Goal: Feedback & Contribution: Contribute content

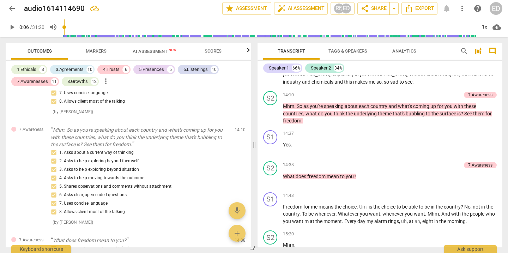
scroll to position [1930, 0]
click at [470, 116] on span "See" at bounding box center [468, 114] width 9 height 6
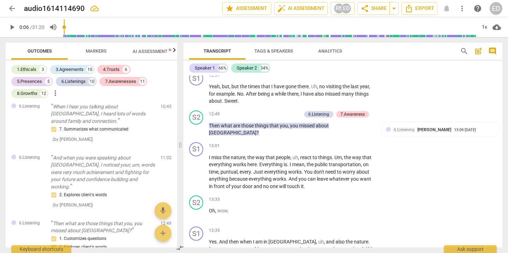
scroll to position [1526, 0]
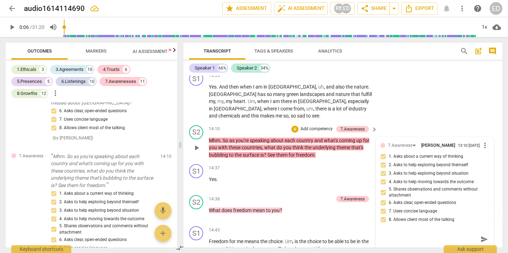
click at [317, 137] on p "Mhm . So as you're speaking about each country and what's coming up for you wit…" at bounding box center [291, 148] width 165 height 22
click at [336, 165] on p "Add competency" at bounding box center [353, 168] width 34 height 6
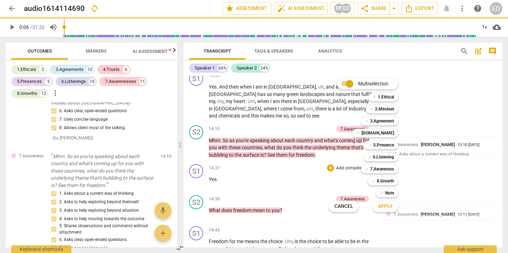
click at [333, 136] on div "Multiselection m ✓ 1.Ethical 1 ✓ 2.Mindset 2 ✓ 3.Agreement 3 ✓ [DOMAIN_NAME] 4 …" at bounding box center [369, 145] width 86 height 138
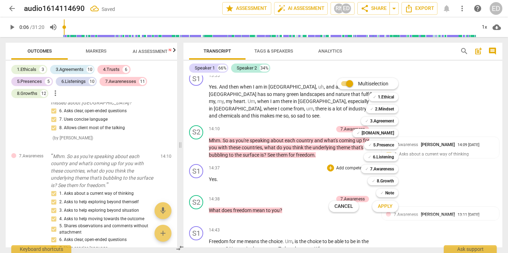
click at [276, 133] on div at bounding box center [254, 126] width 508 height 253
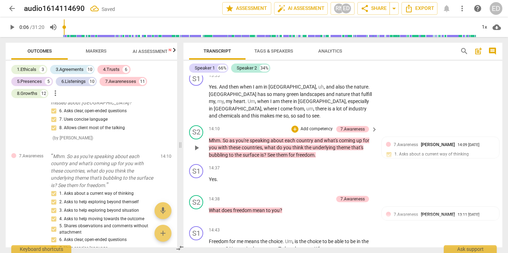
click at [276, 152] on span "See" at bounding box center [271, 155] width 9 height 6
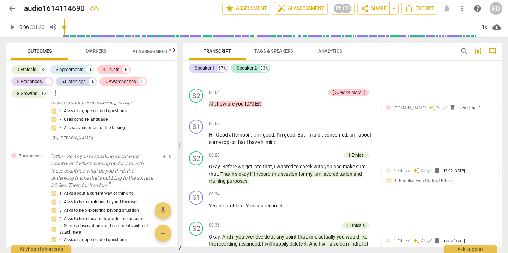
scroll to position [0, 0]
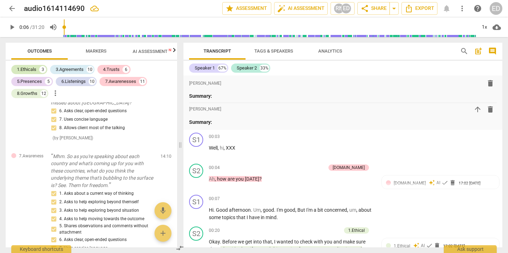
click at [35, 71] on div "1.Ethicals" at bounding box center [26, 69] width 19 height 7
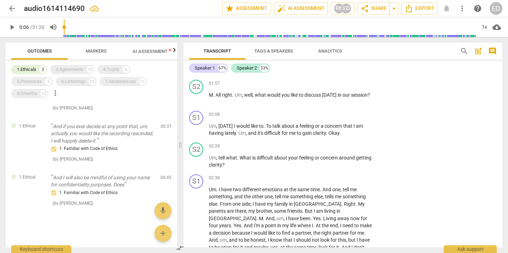
scroll to position [567, 0]
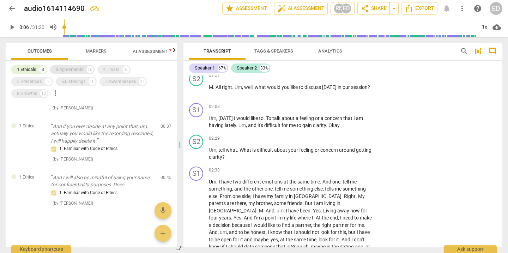
click at [72, 69] on div "3.Agreements" at bounding box center [70, 69] width 28 height 7
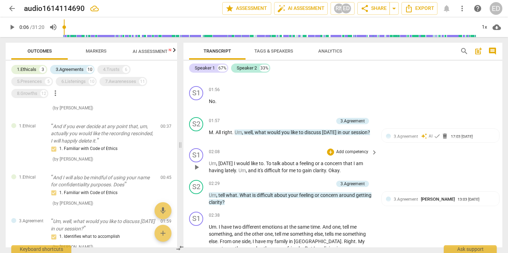
scroll to position [534, 0]
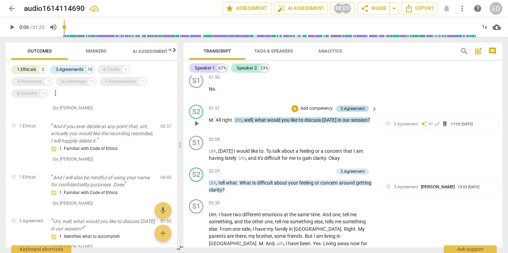
click at [352, 111] on div "3.Agreement" at bounding box center [353, 109] width 24 height 6
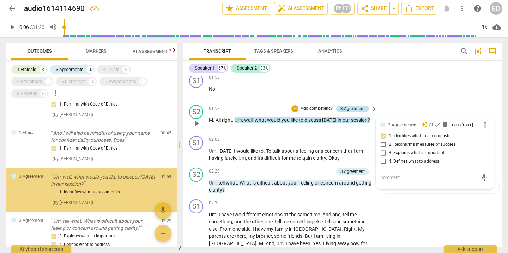
scroll to position [89, 0]
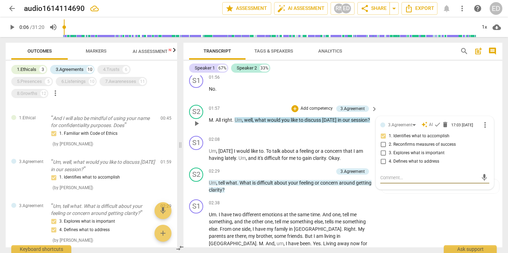
click at [401, 109] on div "S2 play_arrow pause 01:57 + Add competency 3.Agreement keyboard_arrow_right M .…" at bounding box center [343, 117] width 319 height 31
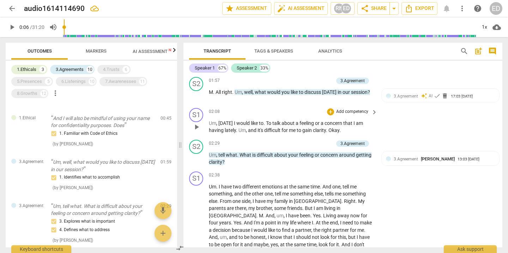
scroll to position [565, 0]
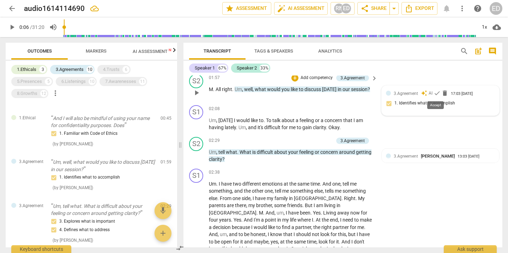
click at [438, 94] on span "check" at bounding box center [437, 93] width 7 height 7
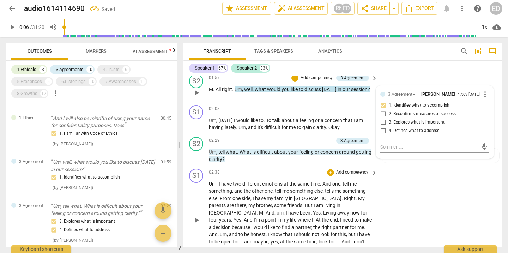
click at [436, 180] on div "S1 play_arrow pause 02:38 + Add competency keyboard_arrow_right Um . I have two…" at bounding box center [343, 214] width 319 height 97
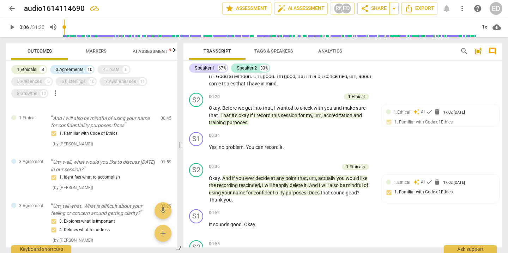
scroll to position [137, 0]
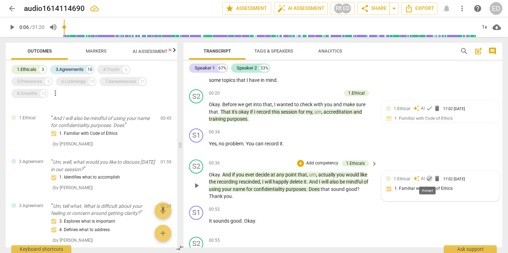
click at [427, 180] on span "check" at bounding box center [429, 178] width 7 height 7
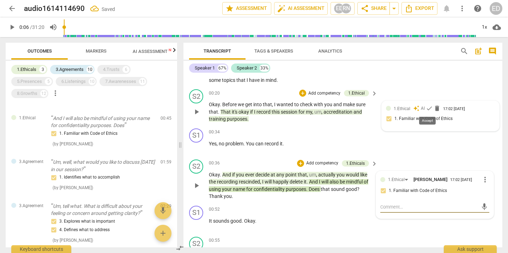
click at [428, 107] on span "check" at bounding box center [429, 108] width 7 height 7
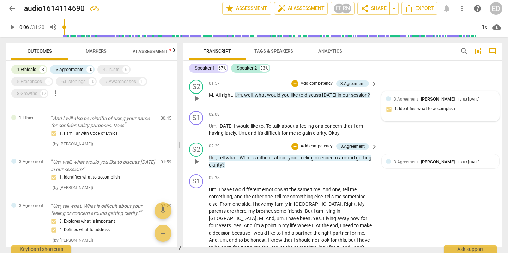
scroll to position [559, 0]
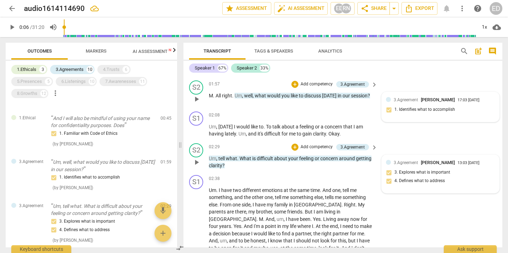
click at [388, 173] on div "3.Agreement [PERSON_NAME] 13:03 [DATE] 3. Explores what is important 4. Defines…" at bounding box center [440, 174] width 109 height 30
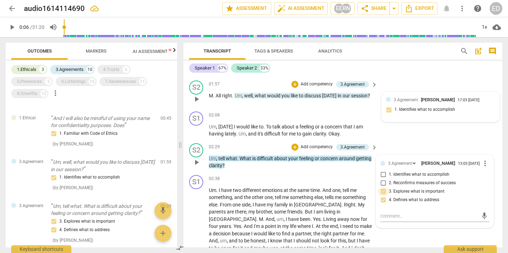
click at [381, 192] on input "3. Explores what is important" at bounding box center [383, 191] width 11 height 8
click at [383, 192] on input "3. Explores what is important" at bounding box center [383, 191] width 11 height 8
checkbox input "false"
click at [384, 200] on input "4. Defines what to address" at bounding box center [383, 200] width 11 height 8
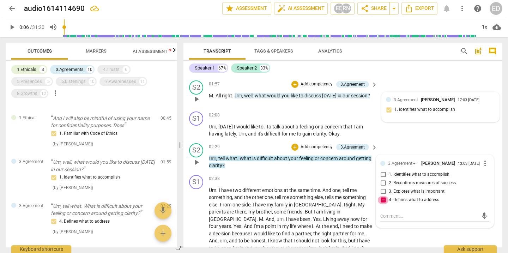
checkbox input "false"
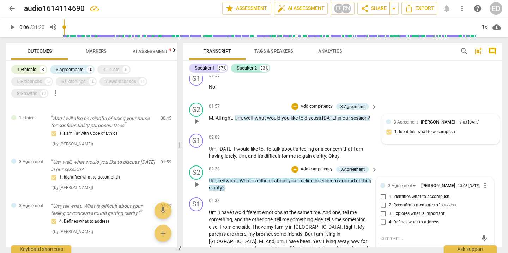
scroll to position [534, 0]
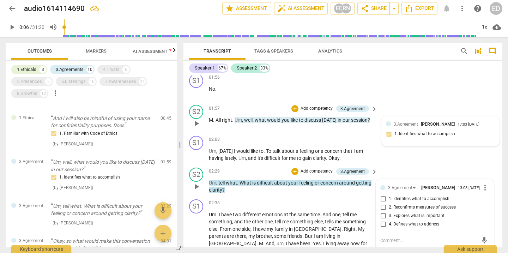
click at [382, 198] on input "1. Identifies what to accomplish" at bounding box center [383, 199] width 11 height 8
checkbox input "true"
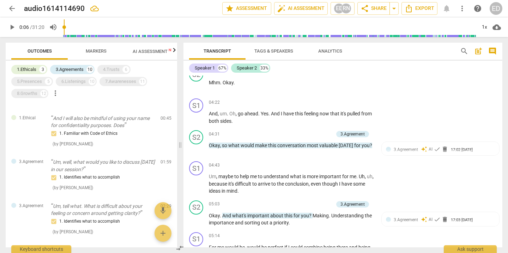
scroll to position [833, 0]
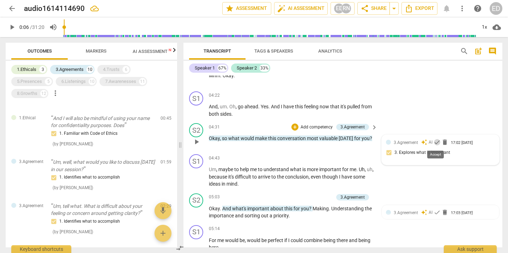
click at [436, 140] on span "check" at bounding box center [437, 142] width 7 height 7
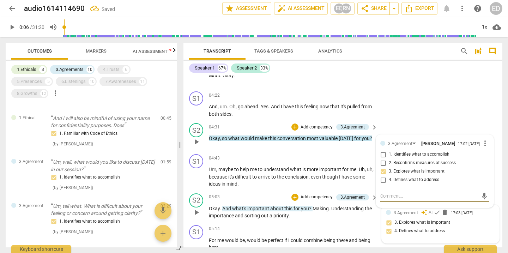
click at [386, 231] on div "3.Agreement auto_awesome AI check delete 17:03 [DATE] 3. Explores what is impor…" at bounding box center [440, 224] width 109 height 30
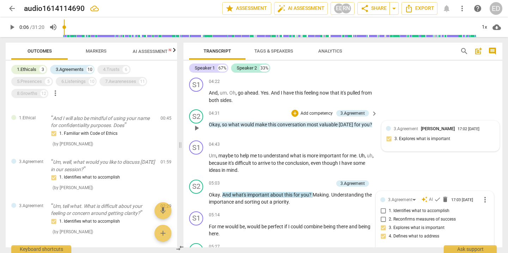
scroll to position [846, 0]
click at [387, 138] on div "3.Agreement [PERSON_NAME] 17:02 [DATE] 3. Explores what is important" at bounding box center [440, 137] width 109 height 22
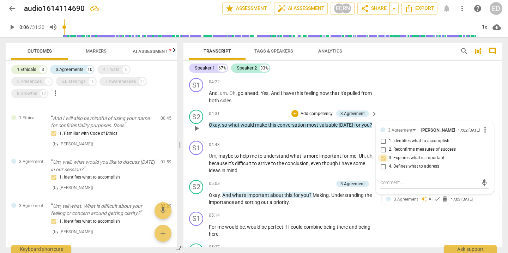
click at [381, 157] on input "3. Explores what is important" at bounding box center [383, 158] width 11 height 8
checkbox input "false"
click at [382, 141] on input "1. Identifies what to accomplish" at bounding box center [383, 141] width 11 height 8
checkbox input "true"
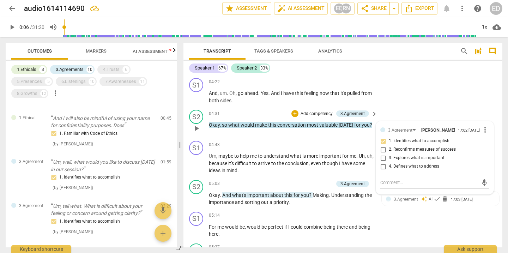
click at [456, 112] on div "S2 play_arrow pause 04:31 + Add competency 3.Agreement keyboard_arrow_right Oka…" at bounding box center [343, 122] width 319 height 31
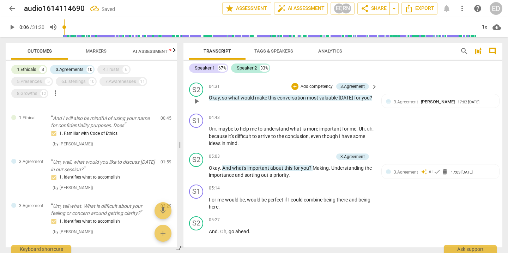
scroll to position [885, 0]
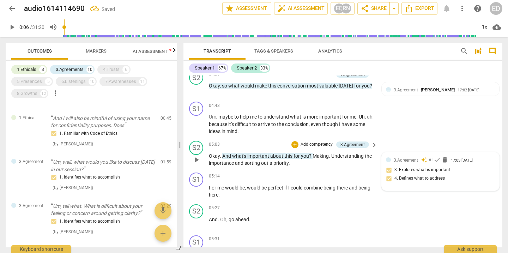
click at [387, 178] on div "3.Agreement auto_awesome AI check delete 17:03 [DATE] 3. Explores what is impor…" at bounding box center [440, 172] width 109 height 30
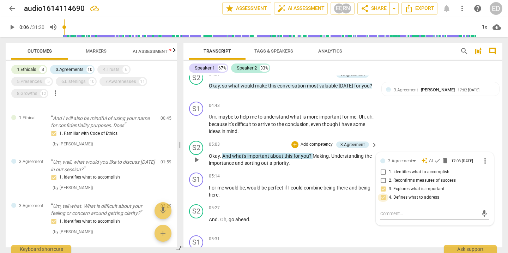
click at [383, 199] on input "4. Defines what to address" at bounding box center [383, 197] width 11 height 8
checkbox input "false"
click at [419, 143] on div "S2 play_arrow pause 05:03 + Add competency 3.Agreement keyboard_arrow_right Oka…" at bounding box center [343, 154] width 319 height 32
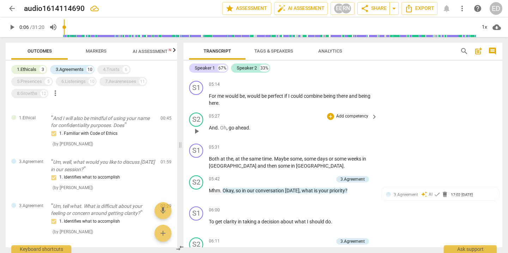
scroll to position [980, 0]
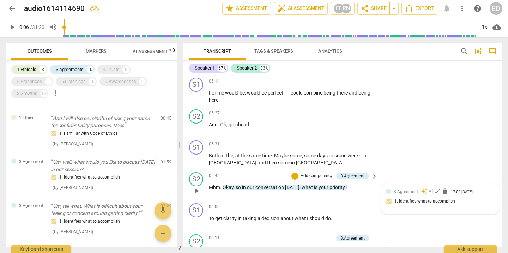
click at [389, 202] on div "3.Agreement auto_awesome AI check delete 17:02 [DATE] 1. Identifies what to acc…" at bounding box center [440, 199] width 109 height 22
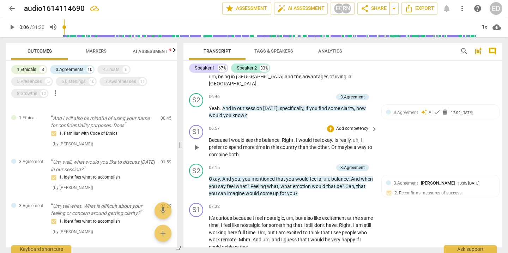
scroll to position [1199, 0]
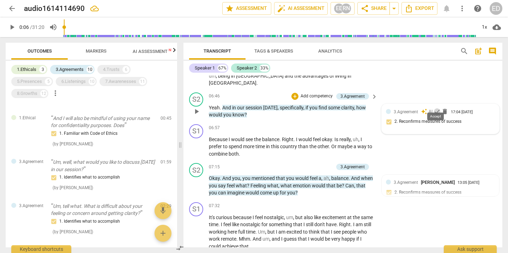
click at [436, 108] on span "check" at bounding box center [437, 111] width 7 height 7
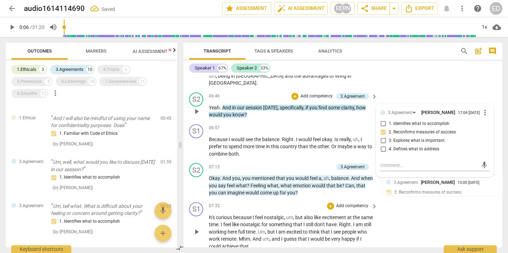
click at [458, 222] on div "S1 play_arrow pause 07:32 + Add competency keyboard_arrow_right It's curious be…" at bounding box center [343, 226] width 319 height 54
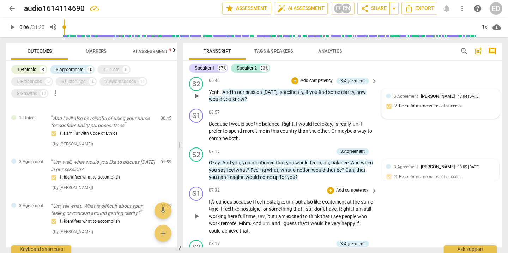
scroll to position [1244, 0]
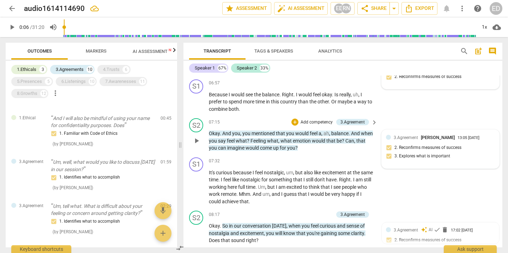
click at [387, 141] on div "3.Agreement [PERSON_NAME] 13:05 [DATE] 2. Reconfirms measures of success 3. Exp…" at bounding box center [440, 149] width 109 height 30
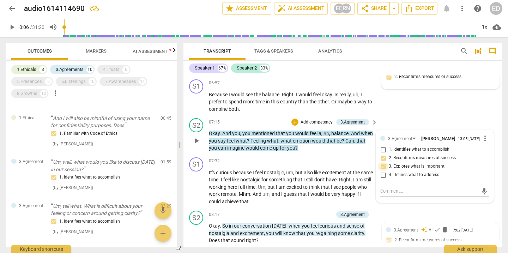
click at [382, 162] on input "3. Explores what is important" at bounding box center [383, 166] width 11 height 8
checkbox input "false"
click at [382, 154] on input "2. Reconfirms measures of success" at bounding box center [383, 158] width 11 height 8
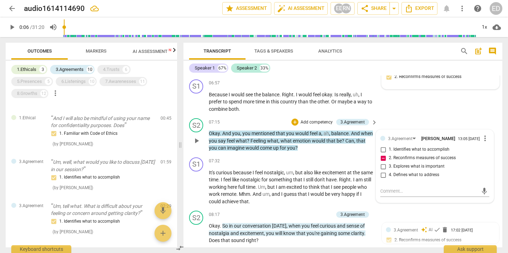
checkbox input "false"
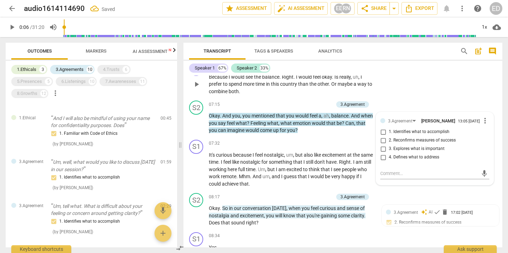
click at [384, 77] on div "S1 play_arrow pause 06:57 + Add competency keyboard_arrow_right Because I would…" at bounding box center [343, 78] width 319 height 39
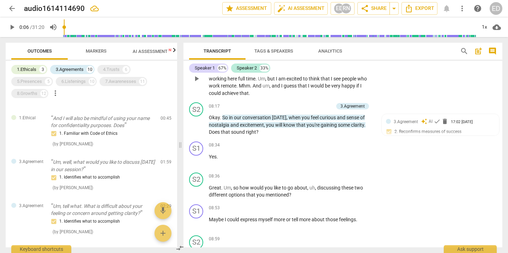
scroll to position [1349, 0]
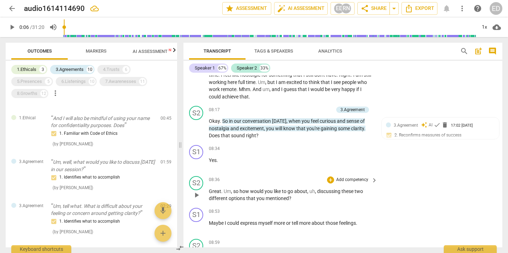
click at [349, 177] on p "Add competency" at bounding box center [353, 180] width 34 height 6
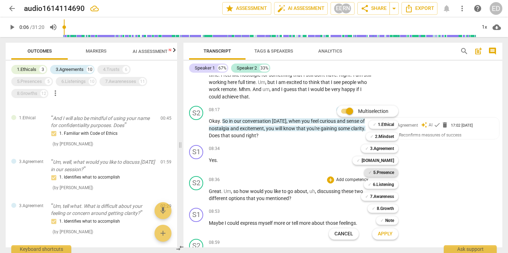
click at [380, 171] on b "5.Presence" at bounding box center [383, 172] width 21 height 8
click at [385, 235] on span "Apply" at bounding box center [385, 233] width 15 height 7
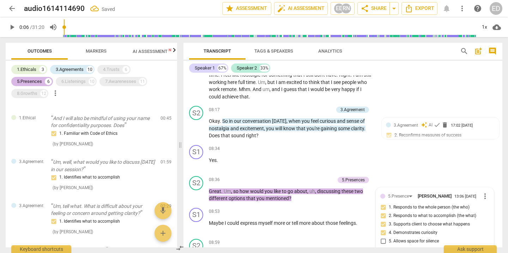
click at [34, 82] on div "5.Presences" at bounding box center [29, 81] width 25 height 7
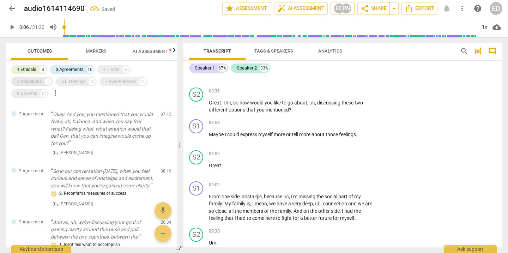
scroll to position [504, 0]
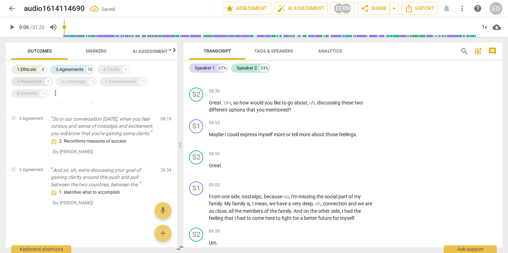
click at [34, 82] on div "5.Presences" at bounding box center [29, 81] width 25 height 7
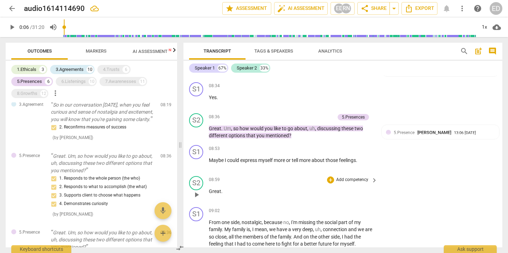
scroll to position [1409, 0]
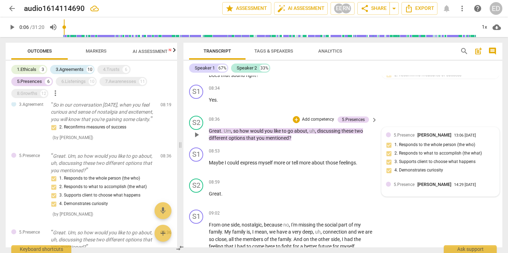
click at [388, 138] on div "5.Presence [PERSON_NAME] 13:06 [DATE] 1. Responds to the whole person (the who)…" at bounding box center [440, 155] width 109 height 47
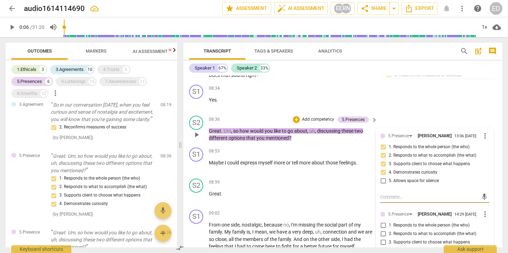
click at [381, 143] on input "1. Responds to the whole person (the who)" at bounding box center [383, 147] width 11 height 8
checkbox input "false"
click at [381, 151] on input "2. Responds to what to accomplish (the what)" at bounding box center [383, 155] width 11 height 8
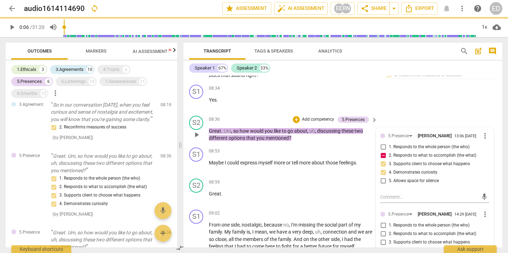
click at [381, 151] on input "2. Responds to what to accomplish (the what)" at bounding box center [383, 155] width 11 height 8
checkbox input "false"
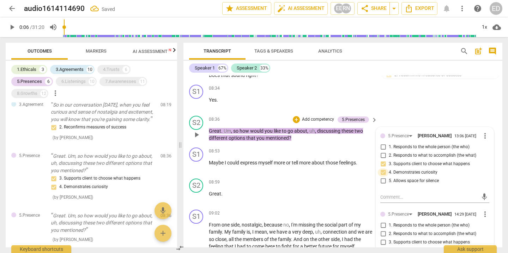
click at [382, 168] on input "4. Demonstrates curiosity" at bounding box center [383, 172] width 11 height 8
checkbox input "false"
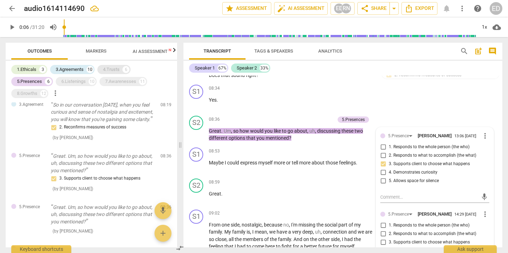
click at [114, 70] on div "4.Trusts" at bounding box center [111, 69] width 17 height 7
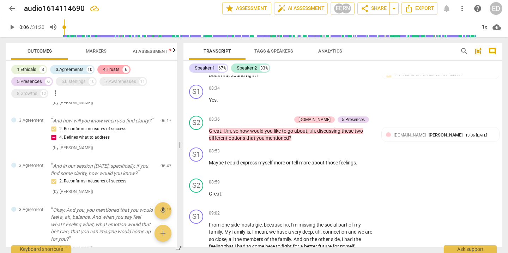
scroll to position [728, 0]
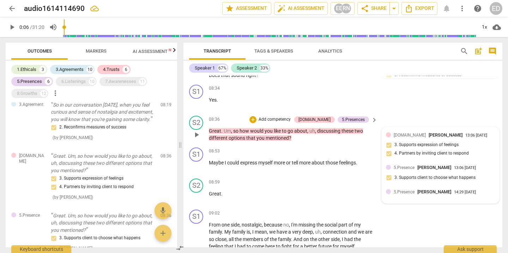
click at [388, 137] on div "[DOMAIN_NAME] [PERSON_NAME] 13:06 [DATE] 3. Supports expression of feelings 4. …" at bounding box center [440, 147] width 109 height 30
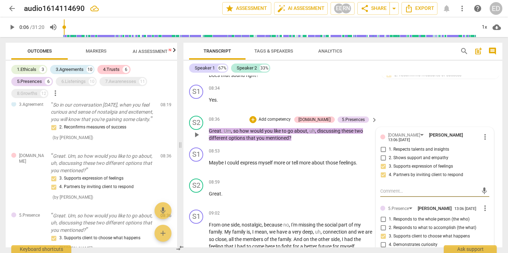
click at [383, 162] on input "3. Supports expression of feelings" at bounding box center [383, 166] width 11 height 8
checkbox input "false"
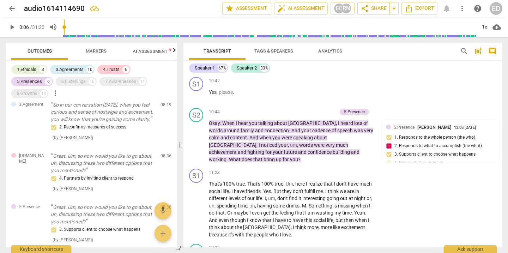
scroll to position [1708, 0]
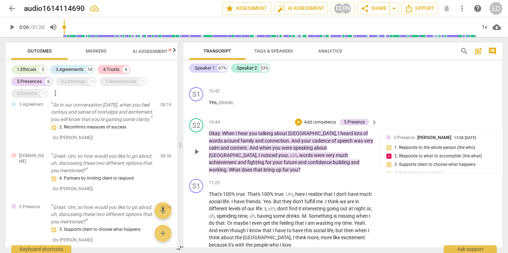
click at [322, 119] on p "Add competency" at bounding box center [320, 122] width 34 height 6
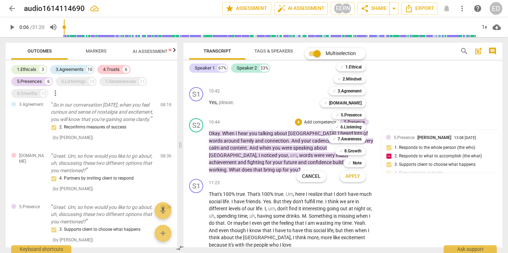
click at [407, 107] on div at bounding box center [254, 126] width 508 height 253
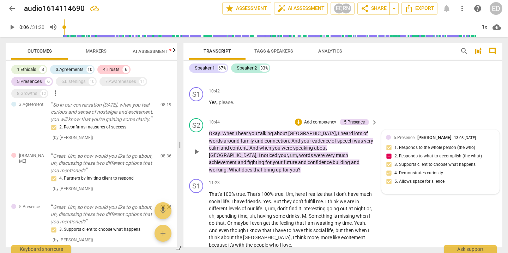
click at [386, 141] on div "5.Presence [PERSON_NAME] 13:08 [DATE] 1. Responds to the whole person (the who)…" at bounding box center [440, 161] width 109 height 55
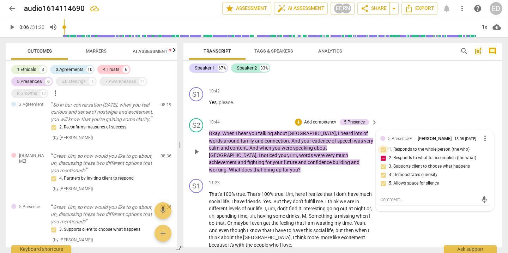
click at [383, 145] on input "1. Responds to the whole person (the who)" at bounding box center [383, 149] width 11 height 8
click at [382, 145] on input "1. Responds to the whole person (the who)" at bounding box center [383, 149] width 11 height 8
checkbox input "false"
click at [382, 154] on input "2. Responds to what to accomplish (the what)" at bounding box center [383, 158] width 11 height 8
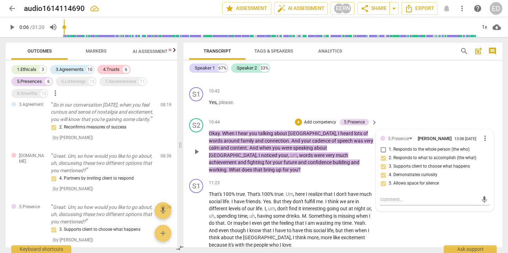
click at [382, 154] on input "2. Responds to what to accomplish (the what)" at bounding box center [383, 158] width 11 height 8
checkbox input "false"
click at [381, 162] on input "3. Supports client to choose what happens" at bounding box center [383, 166] width 11 height 8
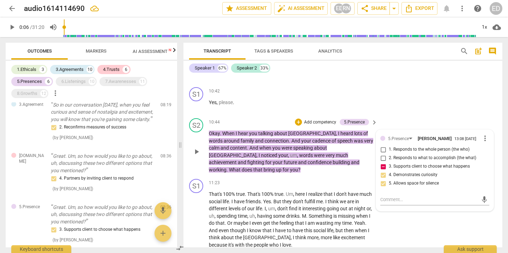
checkbox input "false"
click at [383, 179] on input "5. Allows space for silence" at bounding box center [383, 183] width 11 height 8
checkbox input "false"
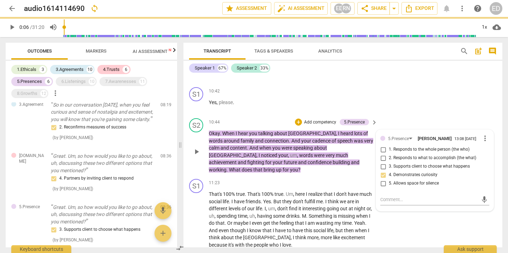
click at [383, 171] on input "4. Demonstrates curiosity" at bounding box center [383, 175] width 11 height 8
checkbox input "false"
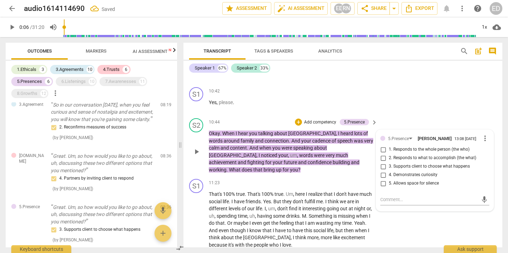
click at [318, 119] on p "Add competency" at bounding box center [320, 122] width 34 height 6
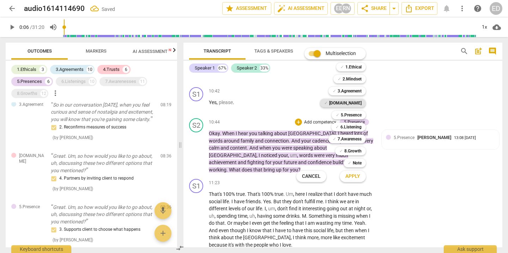
click at [352, 102] on b "[DOMAIN_NAME]" at bounding box center [345, 103] width 32 height 8
click at [390, 156] on div at bounding box center [254, 126] width 508 height 253
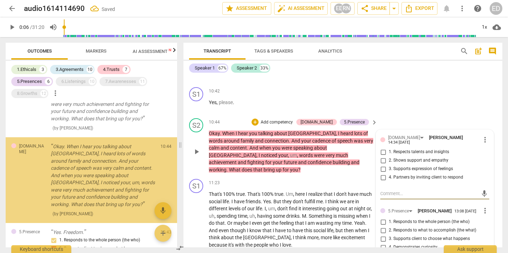
scroll to position [988, 0]
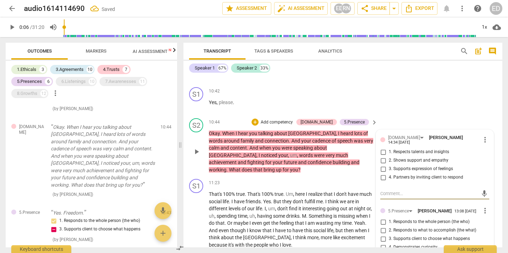
click at [382, 173] on input "4. Partners by inviting client to respond" at bounding box center [383, 177] width 11 height 8
checkbox input "true"
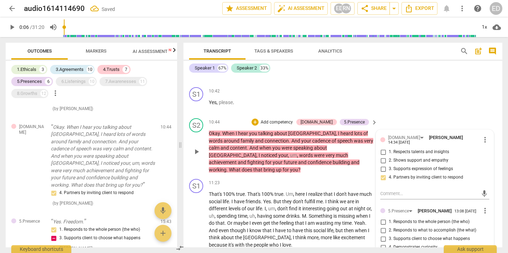
click at [393, 115] on div "S2 play_arrow pause 10:44 + Add competency [DOMAIN_NAME] 5.Presence keyboard_ar…" at bounding box center [343, 145] width 319 height 61
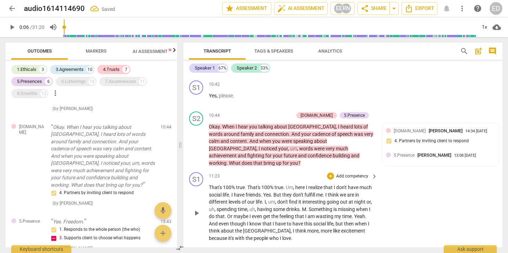
scroll to position [1716, 0]
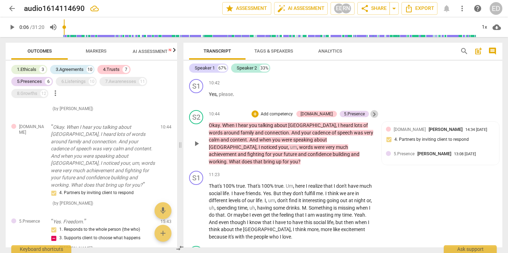
click at [374, 110] on span "keyboard_arrow_right" at bounding box center [374, 114] width 8 height 8
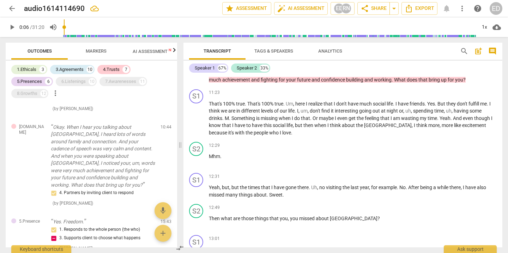
scroll to position [879, 0]
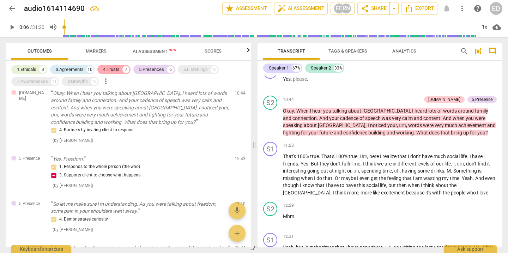
click at [113, 69] on div "4.Trusts" at bounding box center [111, 69] width 17 height 7
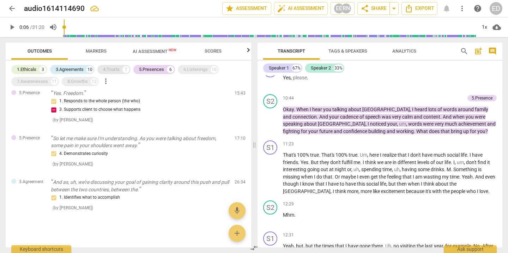
scroll to position [1602, 0]
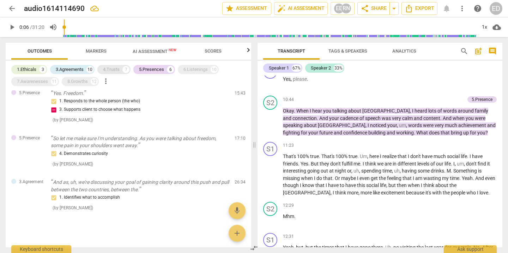
click at [115, 71] on div "4.Trusts" at bounding box center [111, 69] width 17 height 7
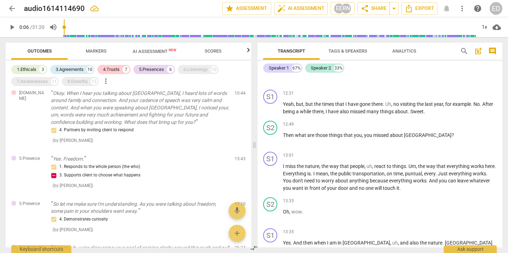
scroll to position [1747, 0]
click at [146, 66] on div "5.Presences" at bounding box center [151, 69] width 25 height 7
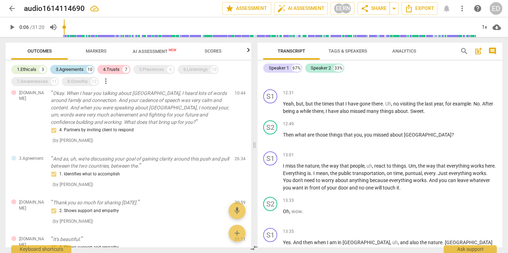
click at [74, 68] on div "3.Agreements" at bounding box center [70, 69] width 28 height 7
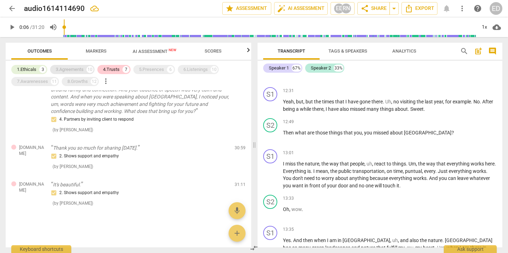
scroll to position [1745, 0]
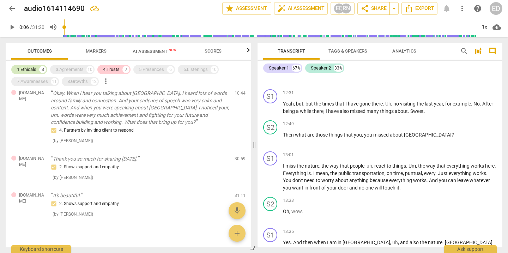
click at [31, 69] on div "1.Ethicals" at bounding box center [26, 69] width 19 height 7
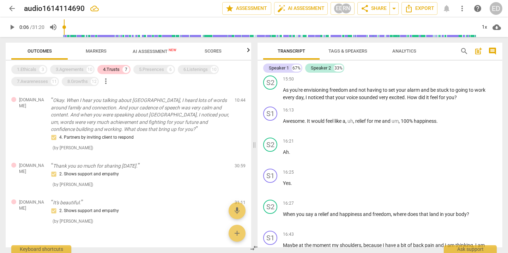
scroll to position [2249, 0]
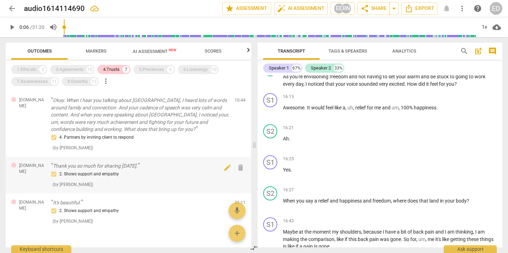
click at [107, 169] on p "Thank you so much for sharing [DATE]." at bounding box center [140, 165] width 178 height 7
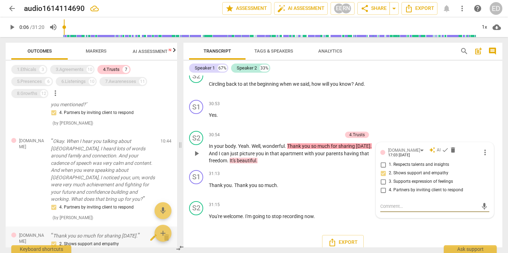
scroll to position [212, 0]
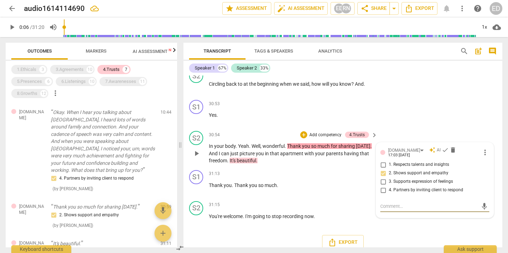
click at [381, 169] on input "2. Shows support and empathy" at bounding box center [383, 173] width 11 height 8
click at [383, 169] on input "2. Shows support and empathy" at bounding box center [383, 173] width 11 height 8
checkbox input "false"
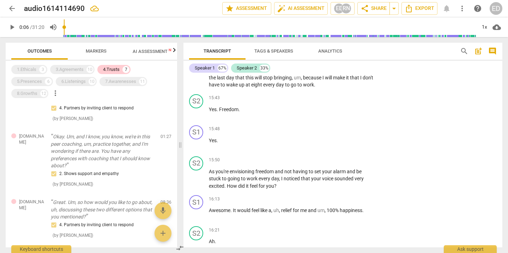
scroll to position [2359, 0]
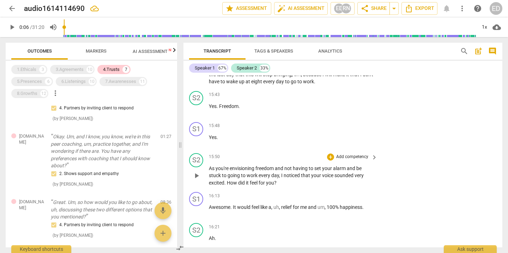
click at [343, 154] on p "Add competency" at bounding box center [353, 157] width 34 height 6
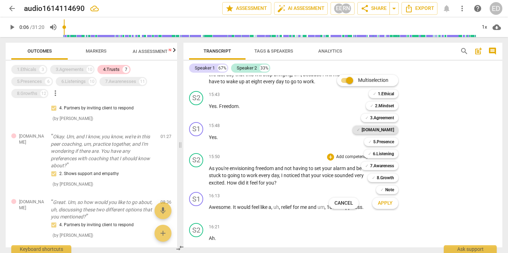
click at [384, 130] on b "[DOMAIN_NAME]" at bounding box center [378, 130] width 32 height 8
click at [388, 205] on span "Apply" at bounding box center [385, 203] width 15 height 7
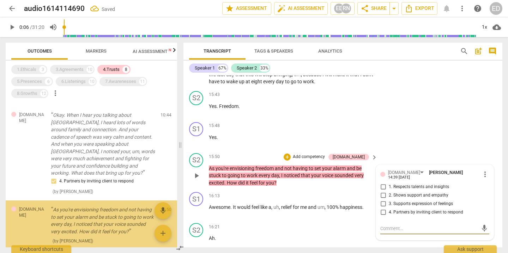
scroll to position [260, 0]
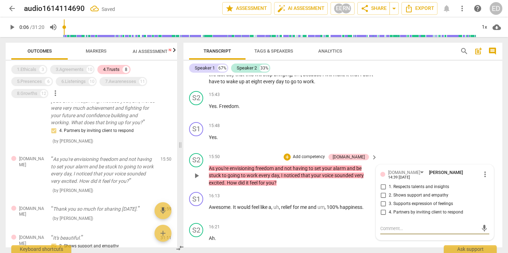
click at [380, 200] on input "3. Supports expression of feelings" at bounding box center [383, 204] width 11 height 8
checkbox input "true"
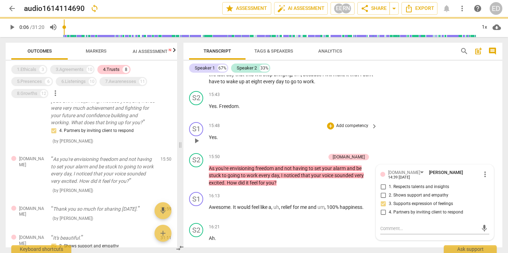
click at [415, 127] on div "S1 play_arrow pause 15:48 + Add competency keyboard_arrow_right Yes ." at bounding box center [343, 134] width 319 height 31
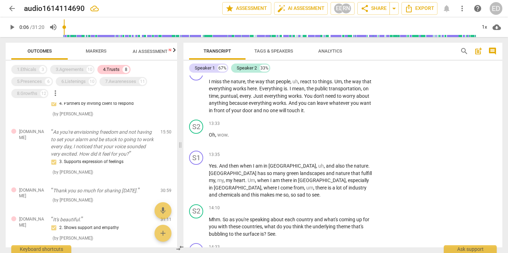
scroll to position [1998, 0]
click at [31, 83] on div "5.Presences" at bounding box center [29, 81] width 25 height 7
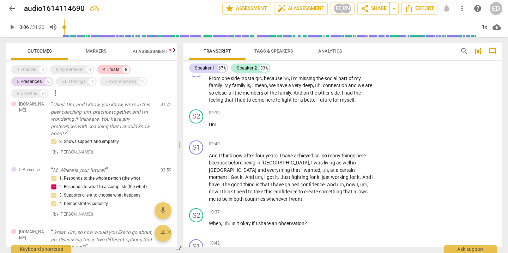
scroll to position [0, 0]
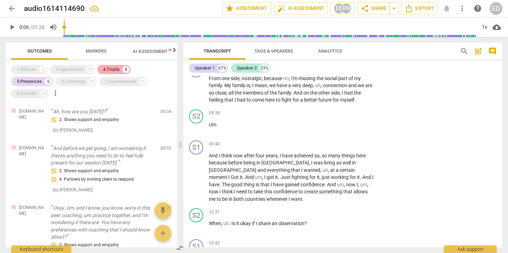
click at [109, 71] on div "4.Trusts" at bounding box center [111, 69] width 17 height 7
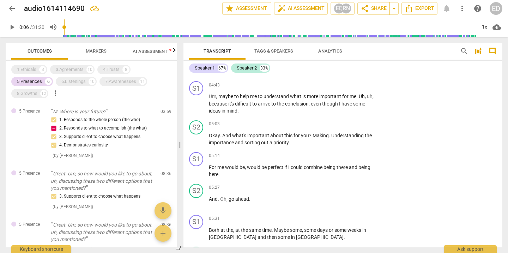
scroll to position [902, 0]
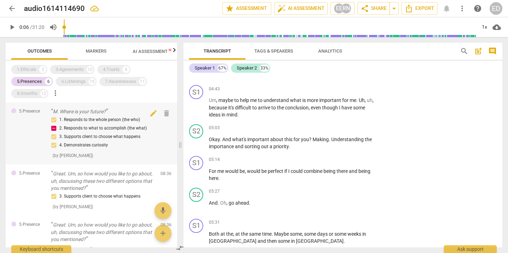
click at [121, 132] on div "1. Responds to the whole person (the who) 2. Responds to what to accomplish (th…" at bounding box center [103, 133] width 104 height 34
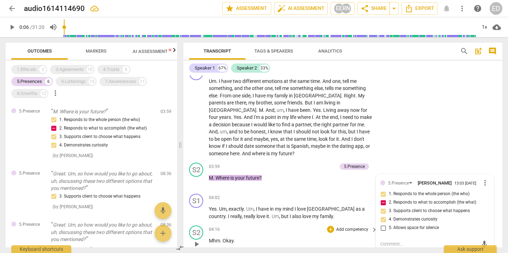
scroll to position [666, 0]
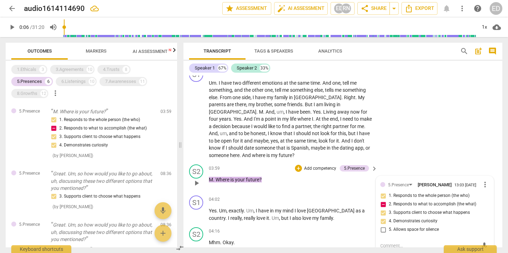
click at [381, 202] on input "2. Responds to what to accomplish (the what)" at bounding box center [383, 204] width 11 height 8
checkbox input "false"
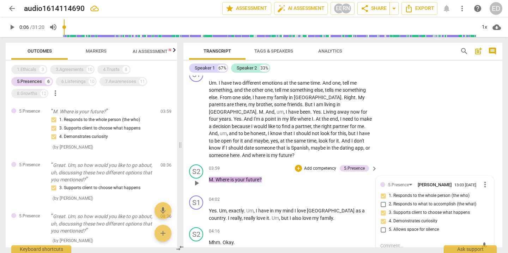
click at [383, 194] on input "1. Responds to the whole person (the who)" at bounding box center [383, 196] width 11 height 8
checkbox input "false"
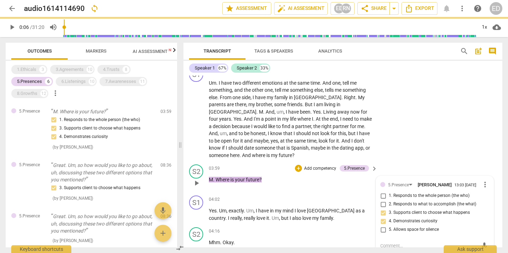
click at [382, 210] on input "3. Supports client to choose what happens" at bounding box center [383, 213] width 11 height 8
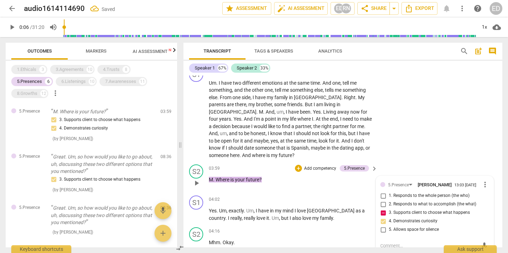
click at [382, 210] on input "3. Supports client to choose what happens" at bounding box center [383, 213] width 11 height 8
checkbox input "false"
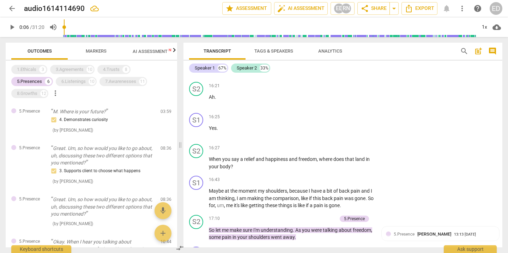
scroll to position [2502, 0]
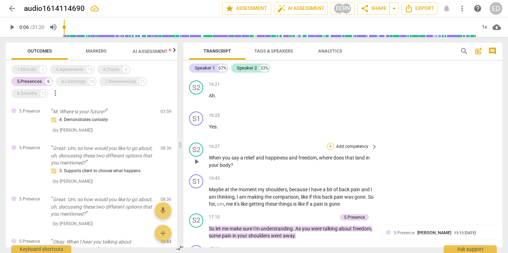
click at [330, 143] on div "+" at bounding box center [330, 146] width 7 height 7
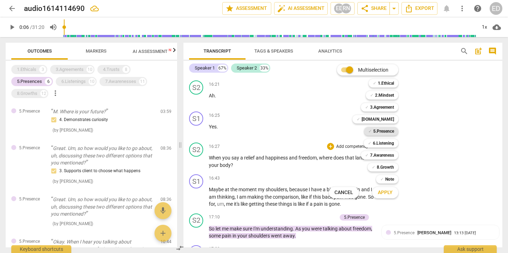
click at [375, 133] on b "5.Presence" at bounding box center [383, 131] width 21 height 8
click at [389, 193] on span "Apply" at bounding box center [385, 192] width 15 height 7
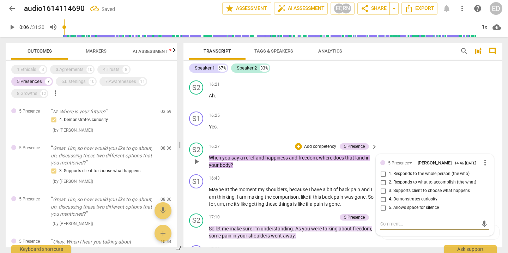
scroll to position [206, 0]
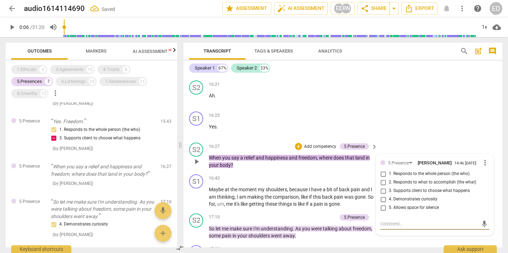
click at [382, 170] on input "1. Responds to the whole person (the who)" at bounding box center [383, 174] width 11 height 8
checkbox input "true"
click at [404, 140] on div "S2 play_arrow pause 16:27 + Add competency 5.Presence keyboard_arrow_right When…" at bounding box center [343, 156] width 319 height 32
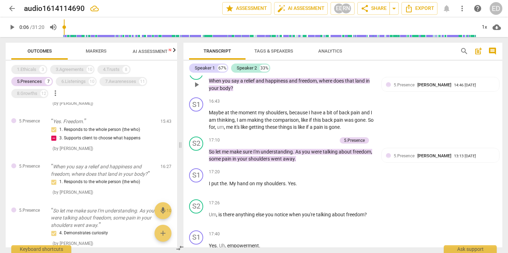
scroll to position [2580, 0]
click at [387, 152] on div "5.Presence [PERSON_NAME] 13:13 [DATE] 4. Demonstrates curiosity" at bounding box center [440, 163] width 109 height 22
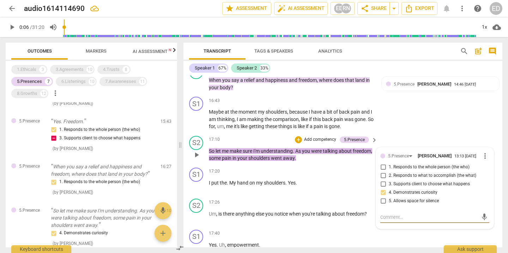
click at [384, 188] on input "4. Demonstrates curiosity" at bounding box center [383, 192] width 11 height 8
checkbox input "false"
click at [399, 133] on div "S2 play_arrow pause 17:10 + Add competency 5.Presence keyboard_arrow_right So l…" at bounding box center [343, 149] width 319 height 32
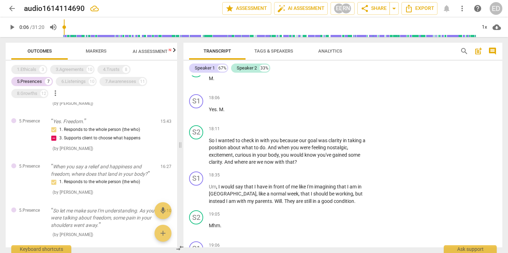
scroll to position [2841, 0]
click at [350, 125] on p "Add competency" at bounding box center [353, 128] width 34 height 6
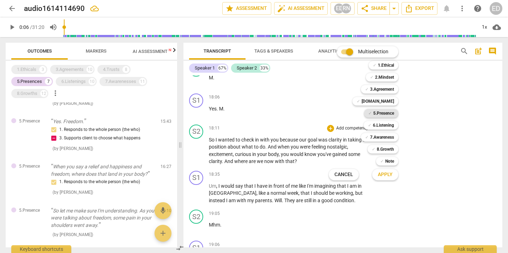
click at [378, 114] on b "5.Presence" at bounding box center [383, 113] width 21 height 8
click at [381, 172] on span "Apply" at bounding box center [385, 174] width 15 height 7
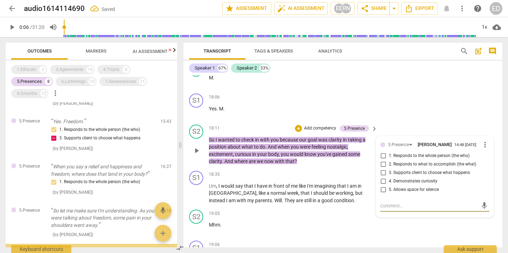
scroll to position [302, 0]
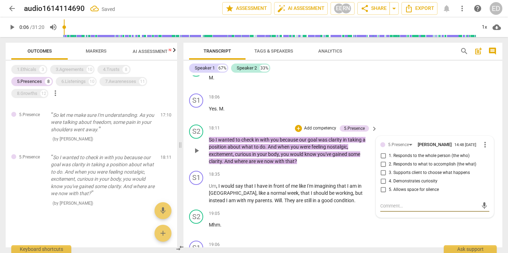
click at [383, 160] on input "2. Responds to what to accomplish (the what)" at bounding box center [383, 164] width 11 height 8
checkbox input "true"
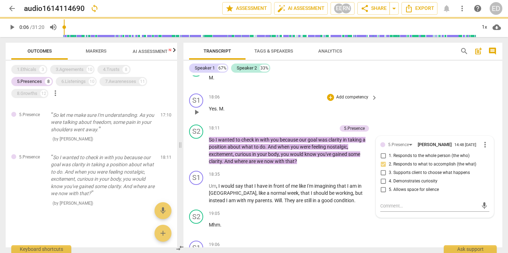
click at [320, 105] on p "Yes . M ." at bounding box center [291, 108] width 165 height 7
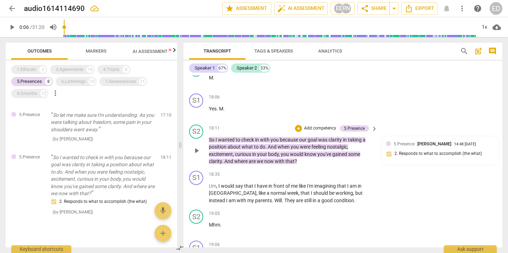
click at [321, 125] on p "Add competency" at bounding box center [320, 128] width 34 height 6
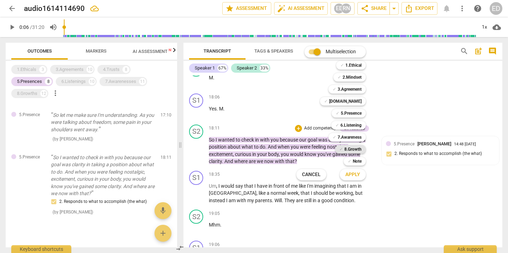
click at [348, 150] on b "8.Growth" at bounding box center [352, 149] width 17 height 8
click at [351, 176] on span "Apply" at bounding box center [352, 174] width 15 height 7
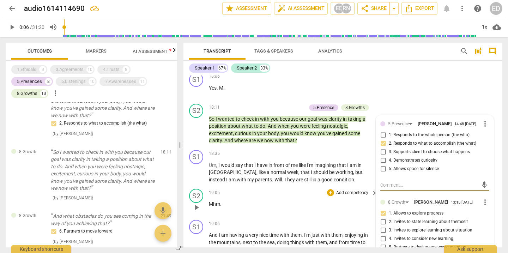
scroll to position [2844, 0]
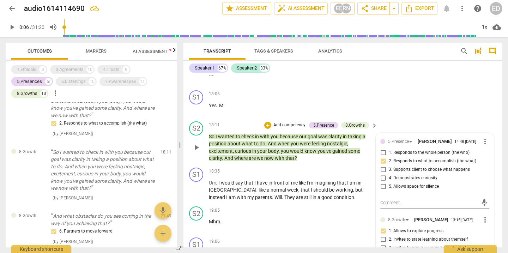
click at [406, 119] on div "S2 play_arrow pause 18:11 + Add competency 5.Presence 8.Growths keyboard_arrow_…" at bounding box center [343, 142] width 319 height 46
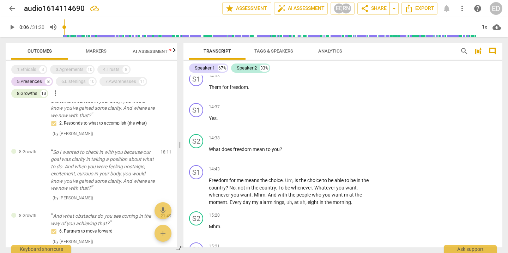
scroll to position [2169, 0]
click at [345, 135] on p "Add competency" at bounding box center [353, 138] width 34 height 6
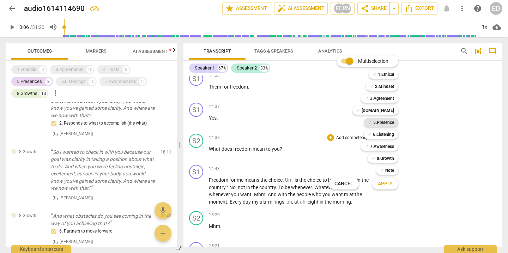
click at [390, 124] on b "5.Presence" at bounding box center [383, 122] width 21 height 8
click at [387, 180] on span "Apply" at bounding box center [385, 183] width 15 height 7
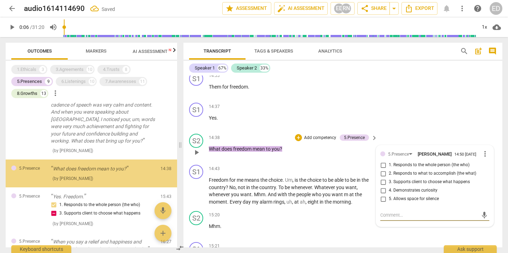
scroll to position [157, 0]
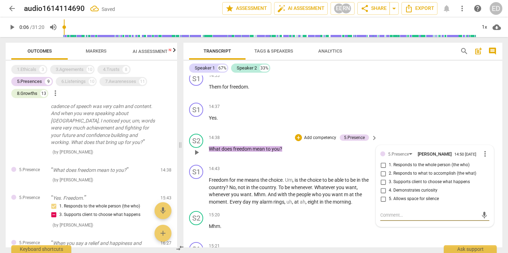
click at [382, 186] on input "4. Demonstrates curiosity" at bounding box center [383, 190] width 11 height 8
checkbox input "true"
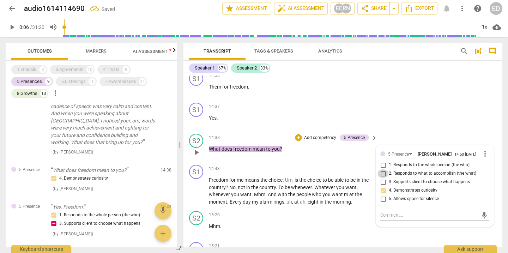
click at [382, 169] on input "2. Responds to what to accomplish (the what)" at bounding box center [383, 173] width 11 height 8
click at [383, 169] on input "2. Responds to what to accomplish (the what)" at bounding box center [383, 173] width 11 height 8
checkbox input "false"
click at [324, 135] on p "Add competency" at bounding box center [320, 138] width 34 height 6
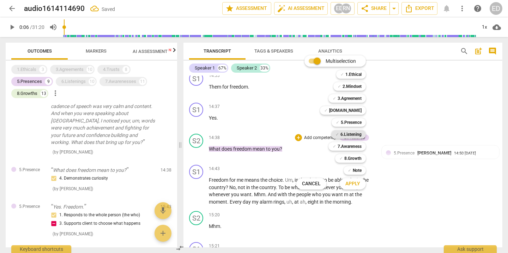
click at [350, 134] on b "6.Listening" at bounding box center [351, 134] width 21 height 8
click at [354, 183] on span "Apply" at bounding box center [352, 183] width 15 height 7
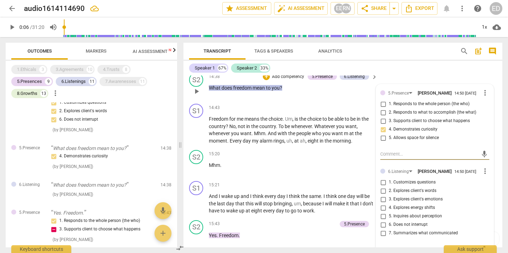
scroll to position [2231, 0]
click at [383, 186] on input "2. Explores client's words" at bounding box center [383, 190] width 11 height 8
checkbox input "true"
click at [349, 227] on div "15:43 + Add competency 5.Presence keyboard_arrow_right Yes . Freedom ." at bounding box center [293, 232] width 169 height 25
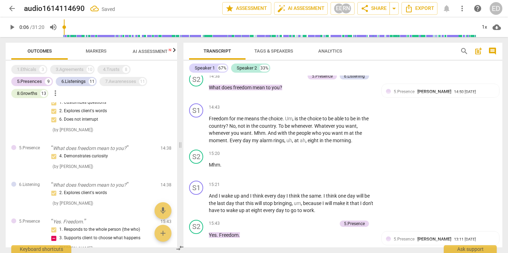
click at [331, 48] on span "Analytics" at bounding box center [330, 52] width 41 height 10
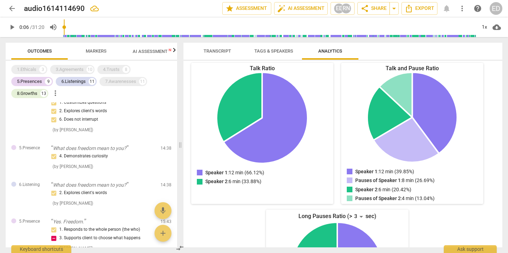
scroll to position [175, 0]
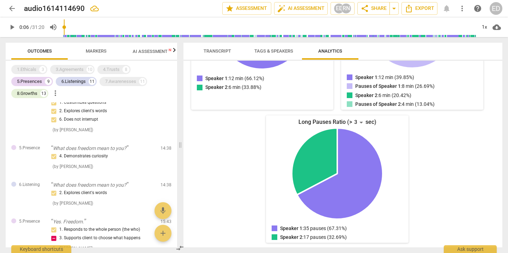
click at [350, 150] on icon "Speaker 1: 35 pauses (67.31%)" at bounding box center [340, 173] width 86 height 91
click at [360, 122] on div "3" at bounding box center [358, 122] width 13 height 11
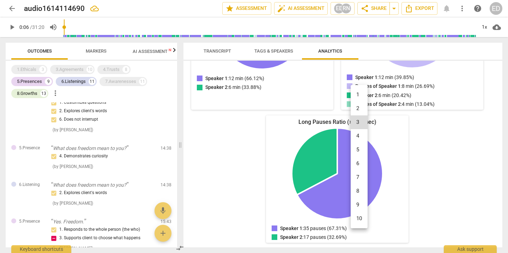
click at [358, 176] on li "7" at bounding box center [359, 177] width 17 height 14
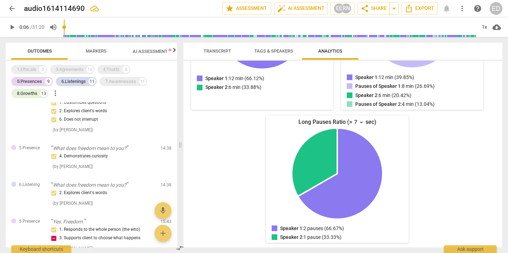
click at [394, 184] on div "Speaker 1: 2 pauses (66.67%) Speaker 2: 1 pause (33.33%) Speaker 1 : 2 pauses (…" at bounding box center [337, 185] width 142 height 115
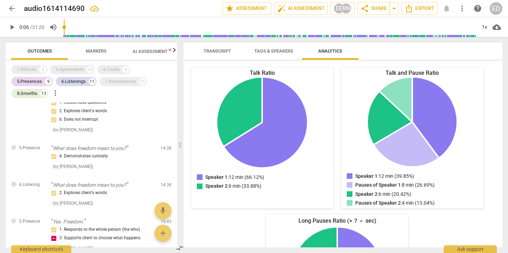
scroll to position [77, 0]
click at [308, 29] on input "range" at bounding box center [269, 27] width 414 height 23
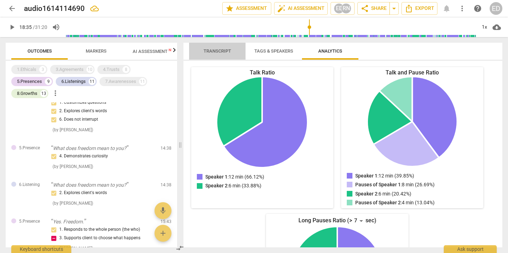
click at [211, 51] on span "Transcript" at bounding box center [218, 50] width 28 height 5
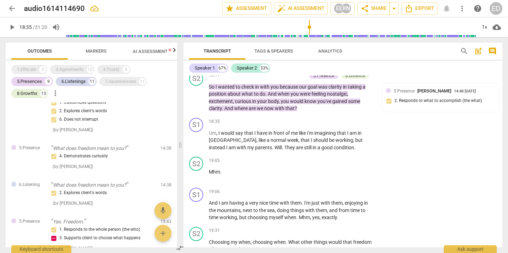
scroll to position [2893, 0]
click at [308, 29] on input "range" at bounding box center [270, 27] width 411 height 23
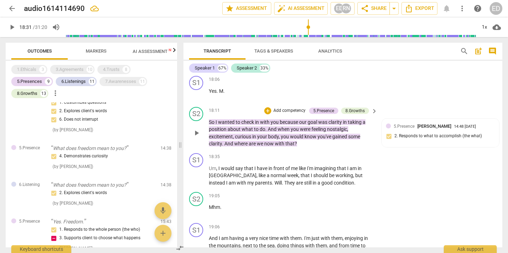
scroll to position [2857, 0]
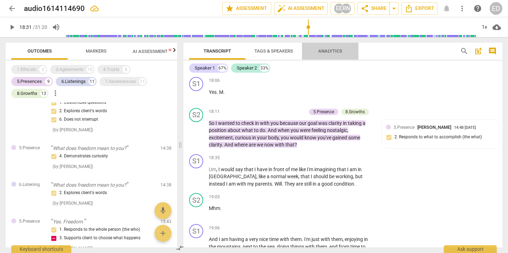
click at [329, 51] on span "Analytics" at bounding box center [330, 50] width 24 height 5
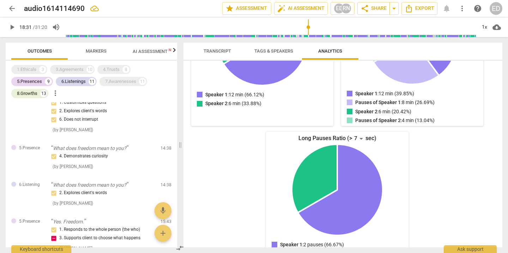
scroll to position [175, 0]
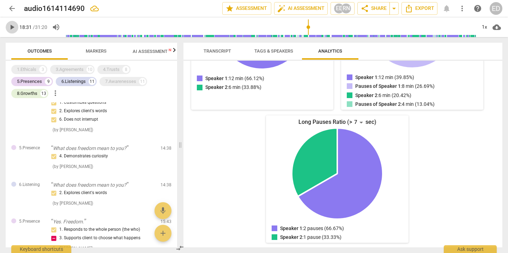
click at [13, 28] on span "play_arrow" at bounding box center [12, 27] width 8 height 8
click at [12, 27] on span "pause" at bounding box center [12, 27] width 8 height 8
type input "1111"
click at [222, 52] on span "Transcript" at bounding box center [218, 50] width 28 height 5
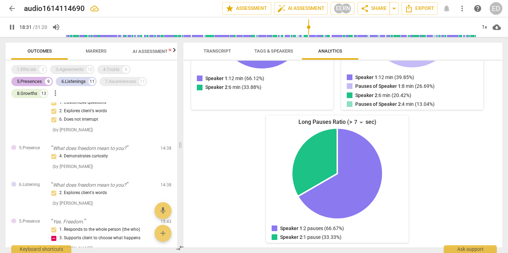
click at [216, 53] on span "Transcript" at bounding box center [218, 50] width 28 height 5
click at [219, 53] on span "Transcript" at bounding box center [218, 50] width 28 height 5
click at [212, 52] on span "Transcript" at bounding box center [218, 50] width 28 height 5
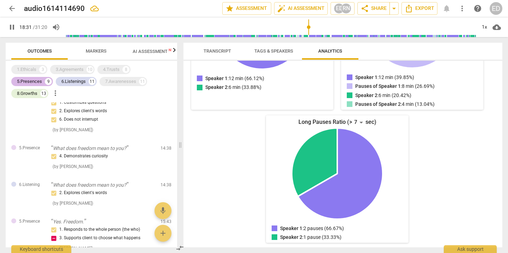
click at [212, 52] on span "Transcript" at bounding box center [218, 50] width 28 height 5
click at [217, 50] on span "Transcript" at bounding box center [218, 50] width 28 height 5
click at [35, 81] on div "5.Presences" at bounding box center [29, 81] width 25 height 7
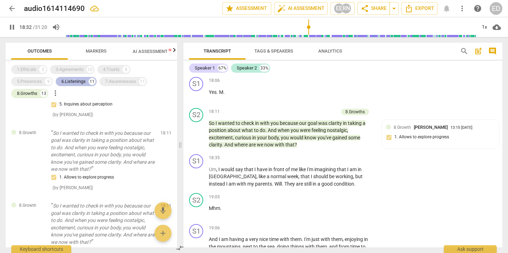
click at [73, 80] on div "6.Listenings" at bounding box center [73, 81] width 24 height 7
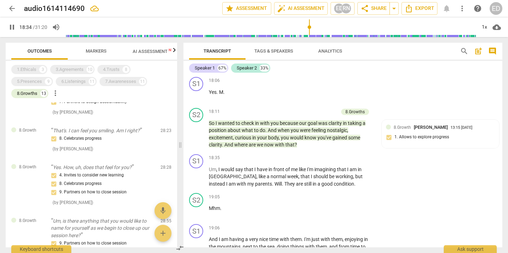
scroll to position [251, 0]
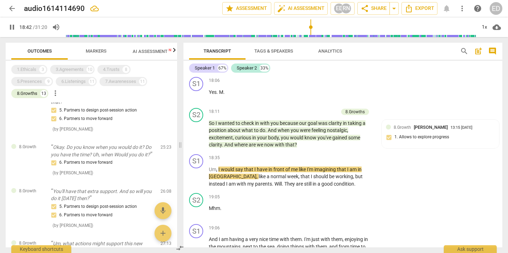
click at [13, 27] on span "pause" at bounding box center [12, 27] width 8 height 8
type input "1122"
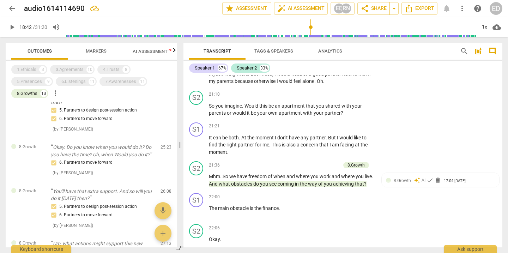
scroll to position [3249, 0]
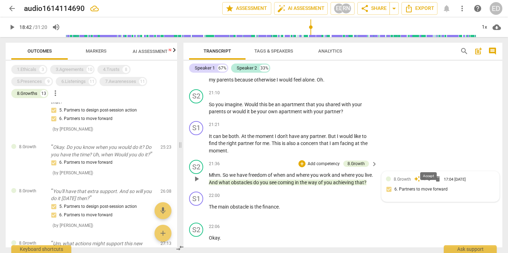
click at [429, 175] on span "check" at bounding box center [430, 178] width 7 height 7
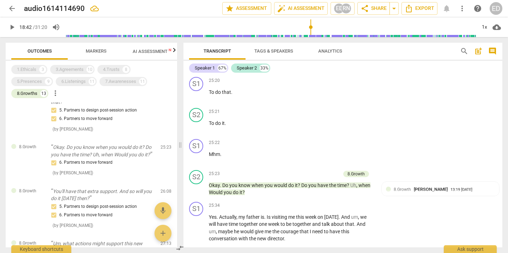
scroll to position [3935, 0]
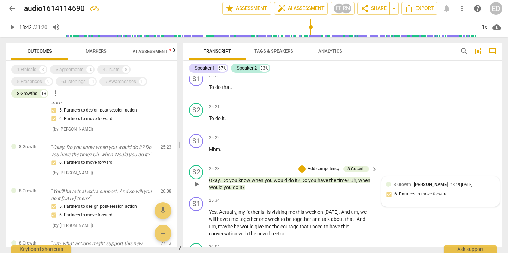
click at [389, 186] on div "8.Growth [PERSON_NAME] 13:19 [DATE] 6. Partners to move forward" at bounding box center [440, 192] width 109 height 22
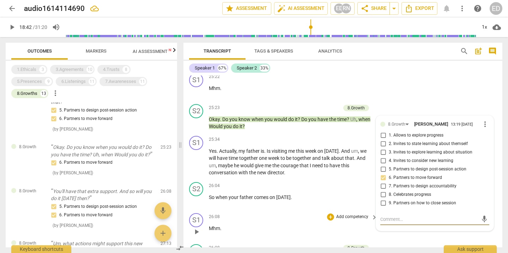
scroll to position [3992, 0]
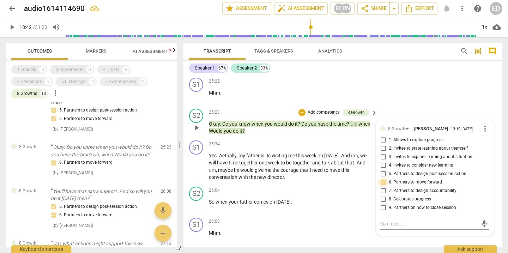
click at [383, 178] on input "6. Partners to move forward" at bounding box center [383, 182] width 11 height 8
checkbox input "false"
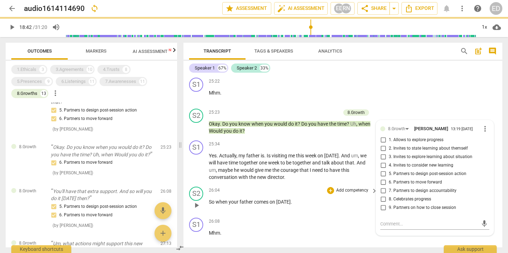
scroll to position [4067, 0]
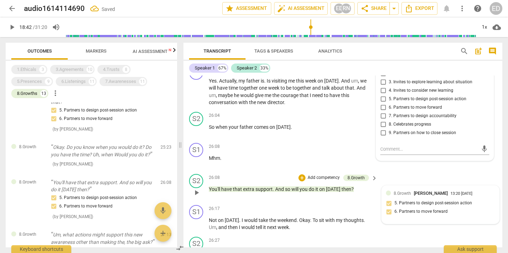
click at [388, 194] on div "8.Growth [PERSON_NAME] 13:20 [DATE] 5. Partners to design post-session action 6…" at bounding box center [440, 205] width 109 height 30
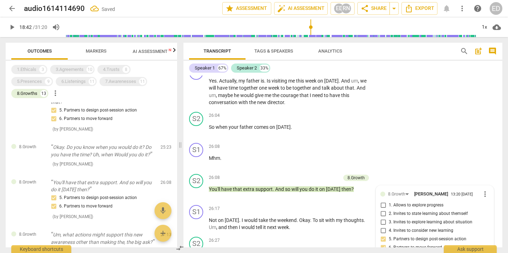
scroll to position [4186, 0]
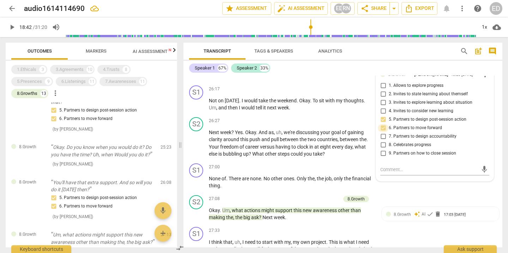
click at [383, 124] on input "6. Partners to move forward" at bounding box center [383, 128] width 11 height 8
click at [382, 124] on input "6. Partners to move forward" at bounding box center [383, 128] width 11 height 8
checkbox input "false"
click at [383, 115] on input "5. Partners to design post-session action" at bounding box center [383, 119] width 11 height 8
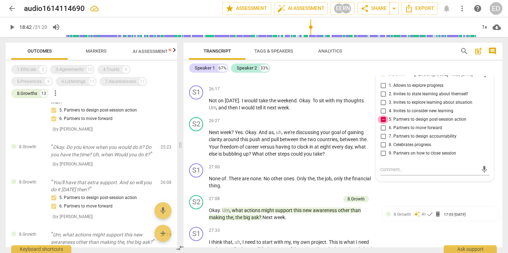
checkbox input "false"
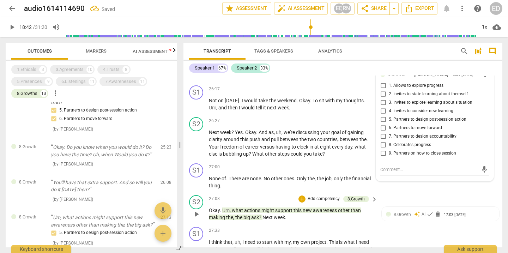
click at [424, 192] on div "S2 play_arrow pause 27:08 + Add competency 8.Growth keyboard_arrow_right Okay .…" at bounding box center [343, 208] width 319 height 32
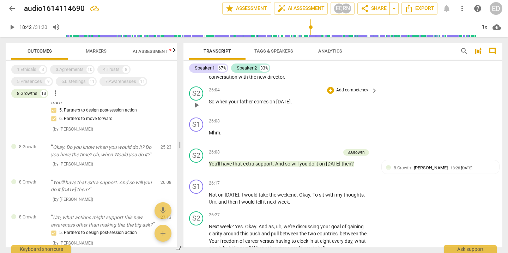
scroll to position [4094, 0]
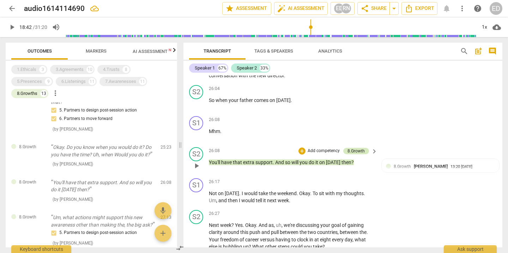
click at [357, 148] on div "8.Growth" at bounding box center [356, 151] width 17 height 6
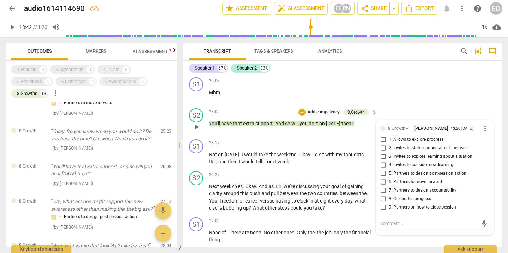
scroll to position [4133, 0]
click at [440, 91] on div "S1 play_arrow pause 26:08 + Add competency keyboard_arrow_right Mhm ." at bounding box center [343, 89] width 319 height 31
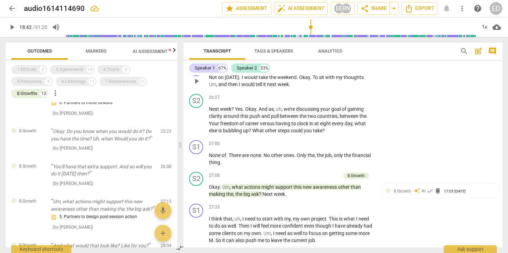
scroll to position [4210, 0]
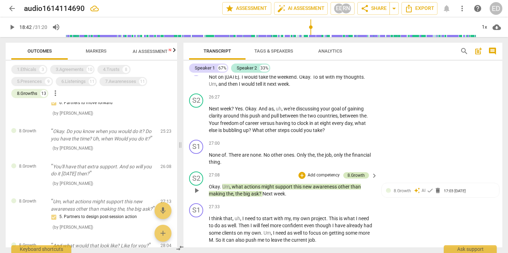
click at [359, 172] on div "8.Growth" at bounding box center [356, 175] width 17 height 6
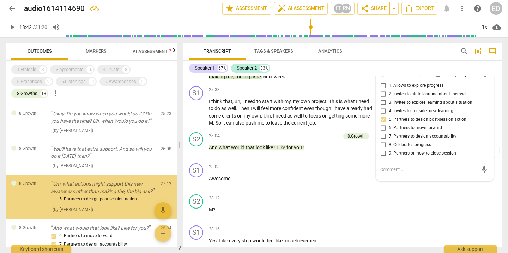
scroll to position [310, 0]
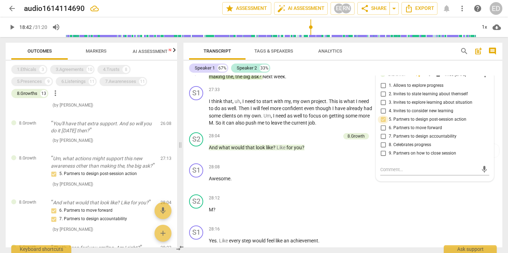
click at [383, 115] on input "5. Partners to design post-session action" at bounding box center [383, 119] width 11 height 8
checkbox input "false"
click at [399, 203] on div "S2 play_arrow pause 28:12 + Add competency keyboard_arrow_right M ?" at bounding box center [343, 207] width 319 height 31
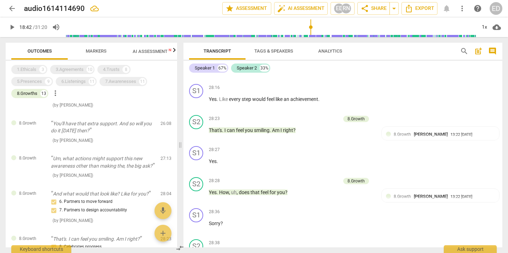
scroll to position [4469, 0]
click at [388, 136] on div "8.Growth [PERSON_NAME] 13:22 [DATE] 8. Celebrates progress" at bounding box center [440, 141] width 109 height 22
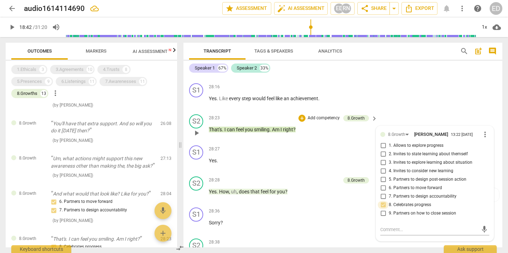
click at [383, 201] on input "8. Celebrates progress" at bounding box center [383, 205] width 11 height 8
checkbox input "false"
click at [328, 115] on p "Add competency" at bounding box center [324, 118] width 34 height 6
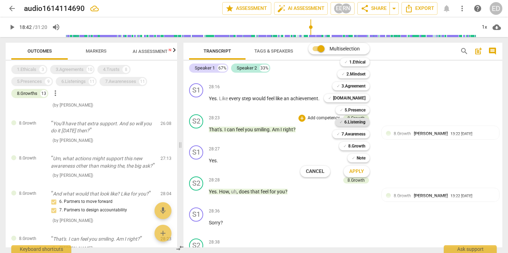
click at [350, 124] on b "6.Listening" at bounding box center [354, 122] width 21 height 8
click at [357, 172] on span "Apply" at bounding box center [356, 171] width 15 height 7
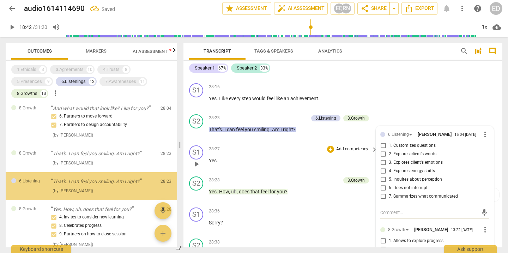
scroll to position [1018, 0]
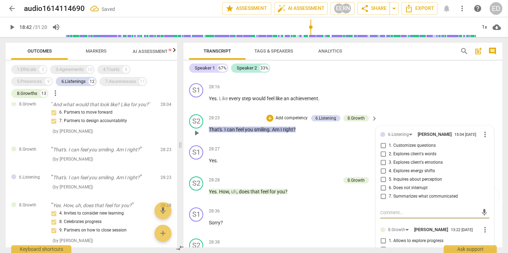
click at [383, 167] on input "4. Explores energy shifts" at bounding box center [383, 171] width 11 height 8
checkbox input "true"
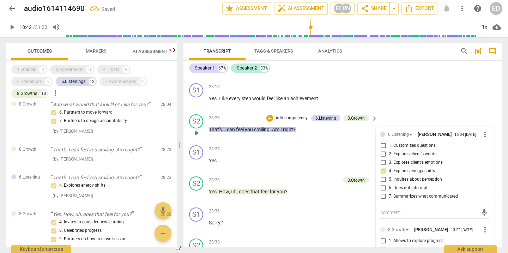
click at [403, 112] on div "S2 play_arrow pause 28:23 + Add competency 6.Listening 8.Growth keyboard_arrow_…" at bounding box center [343, 127] width 319 height 31
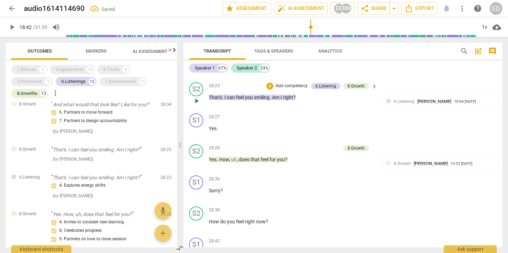
scroll to position [4504, 0]
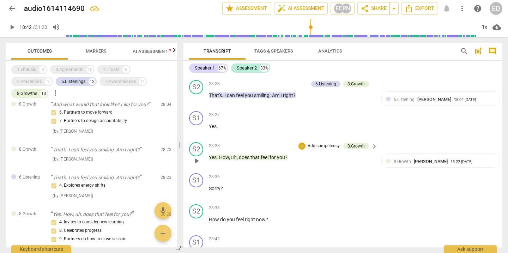
click at [372, 142] on span "keyboard_arrow_right" at bounding box center [374, 146] width 8 height 8
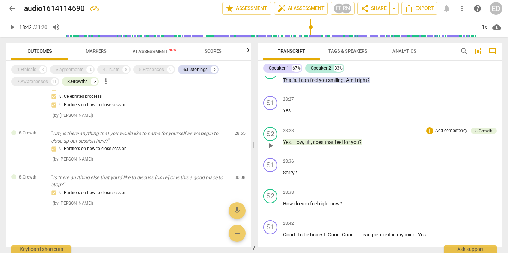
scroll to position [902, 0]
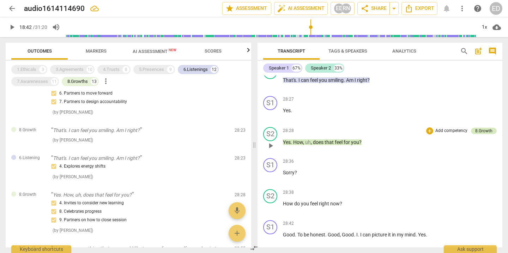
click at [476, 134] on div "8.Growth" at bounding box center [483, 131] width 17 height 6
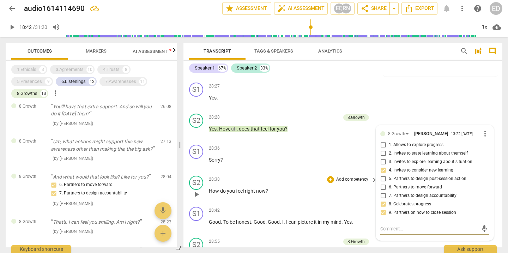
scroll to position [4527, 0]
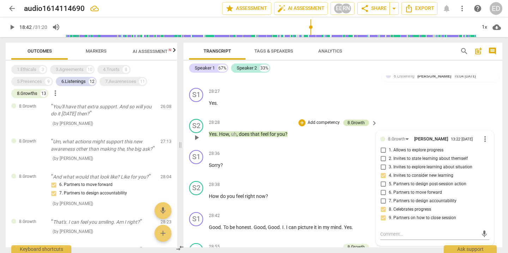
click at [355, 120] on div "8.Growth" at bounding box center [356, 123] width 17 height 6
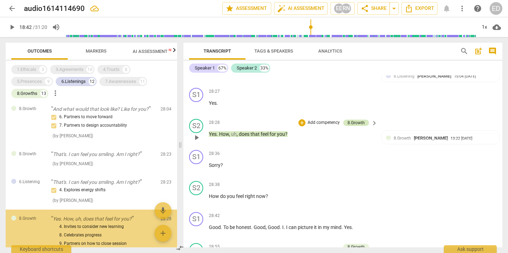
scroll to position [1067, 0]
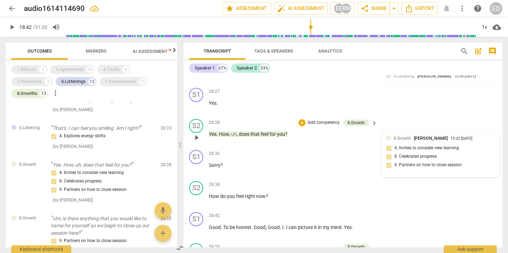
click at [386, 140] on div "8.Growth [PERSON_NAME] 13:22 [DATE] 4. Invites to consider new learning 8. Cele…" at bounding box center [440, 154] width 109 height 38
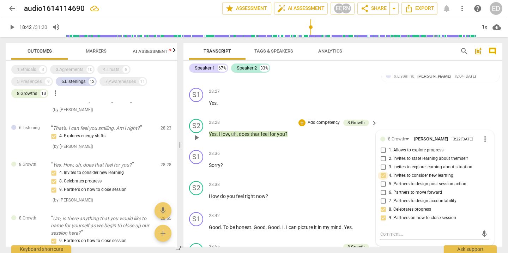
click at [384, 172] on input "4. Invites to consider new learning" at bounding box center [383, 176] width 11 height 8
click at [381, 172] on input "4. Invites to consider new learning" at bounding box center [383, 176] width 11 height 8
checkbox input "false"
click at [383, 205] on input "8. Celebrates progress" at bounding box center [383, 209] width 11 height 8
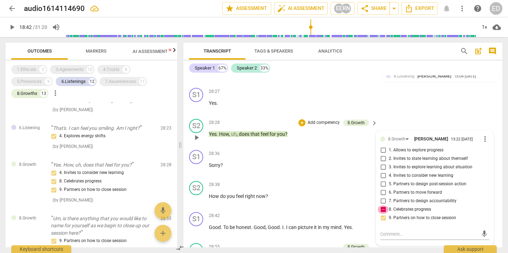
checkbox input "false"
click at [382, 214] on input "9. Partners on how to close session" at bounding box center [383, 218] width 11 height 8
checkbox input "false"
click at [332, 120] on div "28:28 + Add competency 8.Growth keyboard_arrow_right Yes . How , uh , does that…" at bounding box center [293, 131] width 169 height 25
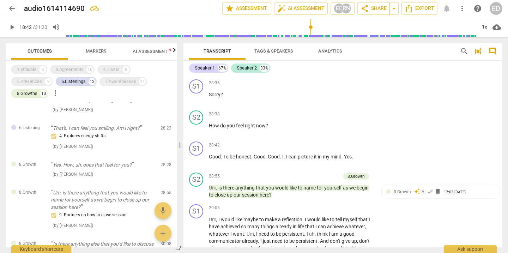
scroll to position [4598, 0]
click at [387, 193] on div "8.Growth auto_awesome AI check delete 17:03 [DATE] 9. Partners on how to close …" at bounding box center [440, 199] width 109 height 22
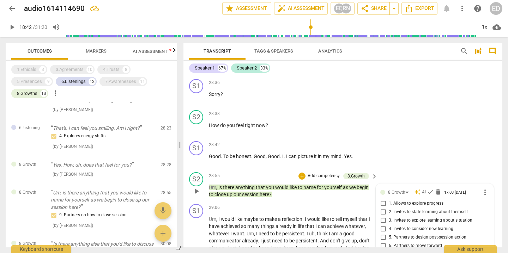
scroll to position [4716, 0]
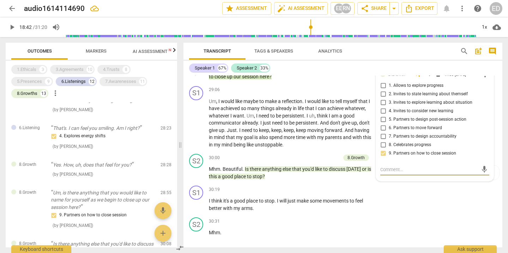
click at [384, 149] on input "9. Partners on how to close session" at bounding box center [383, 153] width 11 height 8
checkbox input "false"
click at [413, 192] on div "S1 play_arrow pause 30:19 + Add competency keyboard_arrow_right I think it's a …" at bounding box center [343, 199] width 319 height 32
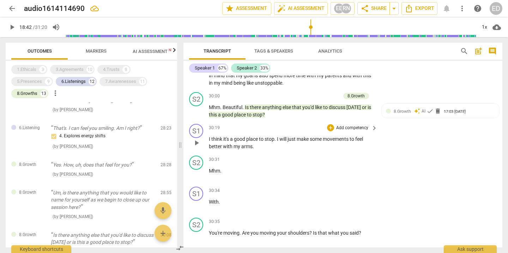
scroll to position [4775, 0]
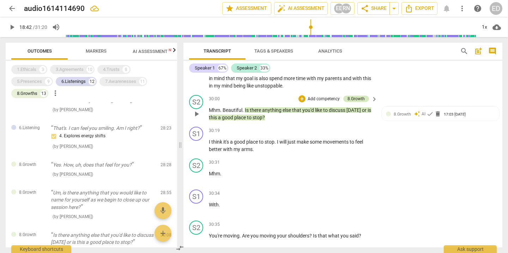
click at [355, 96] on div "8.Growth" at bounding box center [356, 99] width 17 height 6
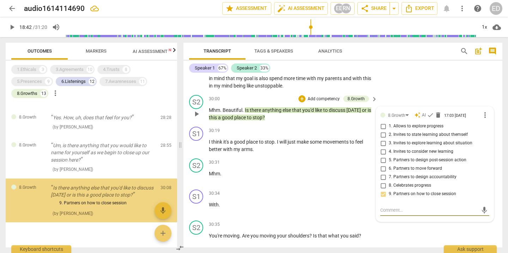
scroll to position [1117, 0]
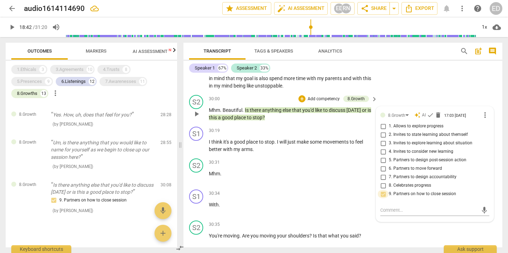
click at [383, 190] on input "9. Partners on how to close session" at bounding box center [383, 194] width 11 height 8
click at [384, 190] on input "9. Partners on how to close session" at bounding box center [383, 194] width 11 height 8
checkbox input "false"
click at [407, 92] on div "S2 play_arrow pause 30:00 + Add competency 8.Growth keyboard_arrow_right Mhm . …" at bounding box center [343, 108] width 319 height 32
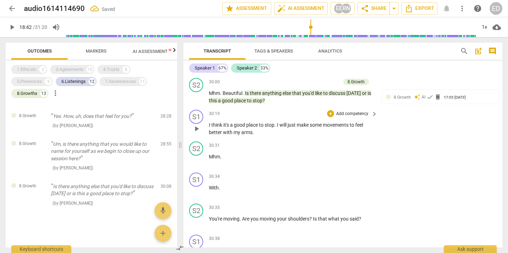
scroll to position [1108, 0]
